Goal: Task Accomplishment & Management: Use online tool/utility

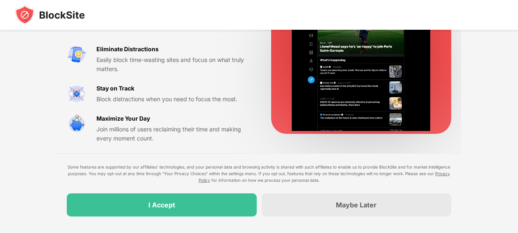
scroll to position [85, 0]
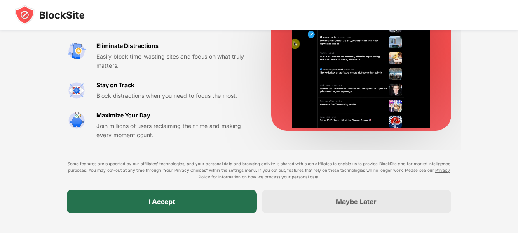
click at [212, 199] on div "I Accept" at bounding box center [162, 201] width 190 height 23
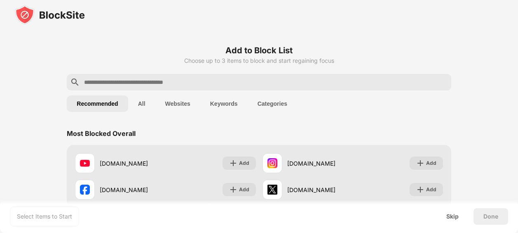
scroll to position [0, 0]
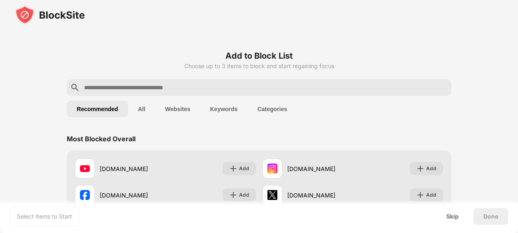
click at [221, 113] on button "Keywords" at bounding box center [223, 109] width 47 height 16
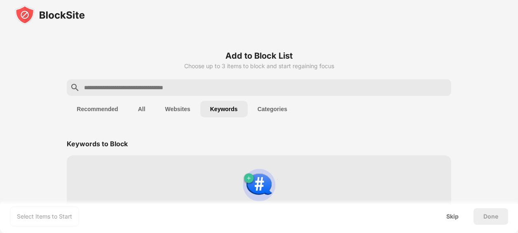
click at [220, 78] on div "Add to Block List Choose up to 3 items to block and start regaining focus" at bounding box center [259, 64] width 384 height 30
click at [227, 93] on div at bounding box center [259, 87] width 384 height 16
click at [245, 85] on input "text" at bounding box center [265, 87] width 364 height 10
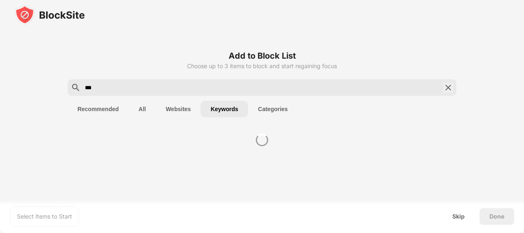
type input "***"
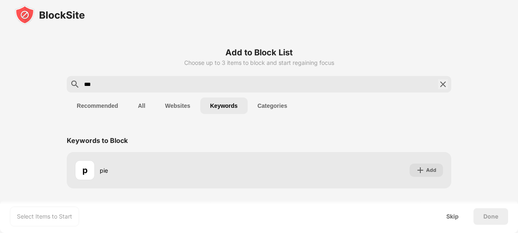
scroll to position [5, 0]
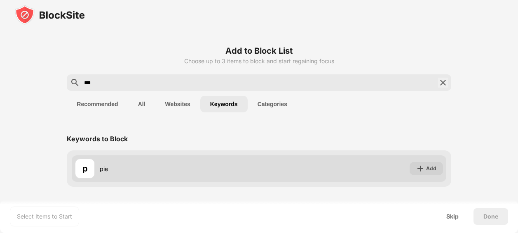
click at [419, 170] on img at bounding box center [420, 168] width 8 height 8
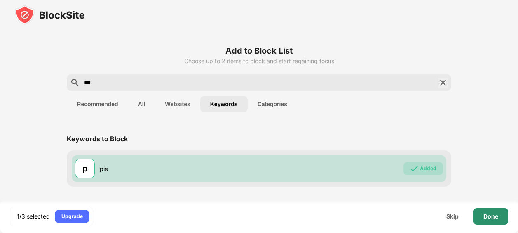
click at [491, 220] on div "Done" at bounding box center [491, 216] width 35 height 16
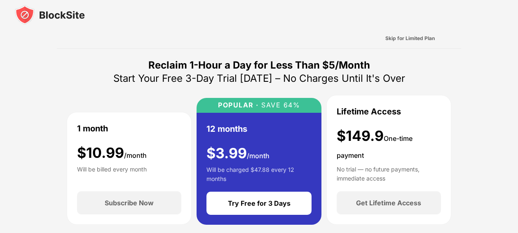
scroll to position [8, 0]
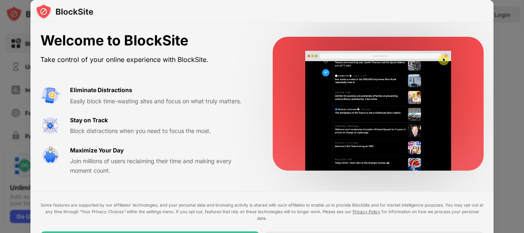
click at [257, 63] on div "Welcome to BlockSite Take control of your online experience with BlockSite. Eli…" at bounding box center [262, 103] width 463 height 162
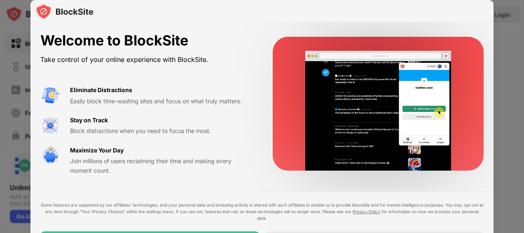
click at [482, 9] on div at bounding box center [262, 11] width 463 height 22
